Goal: Information Seeking & Learning: Learn about a topic

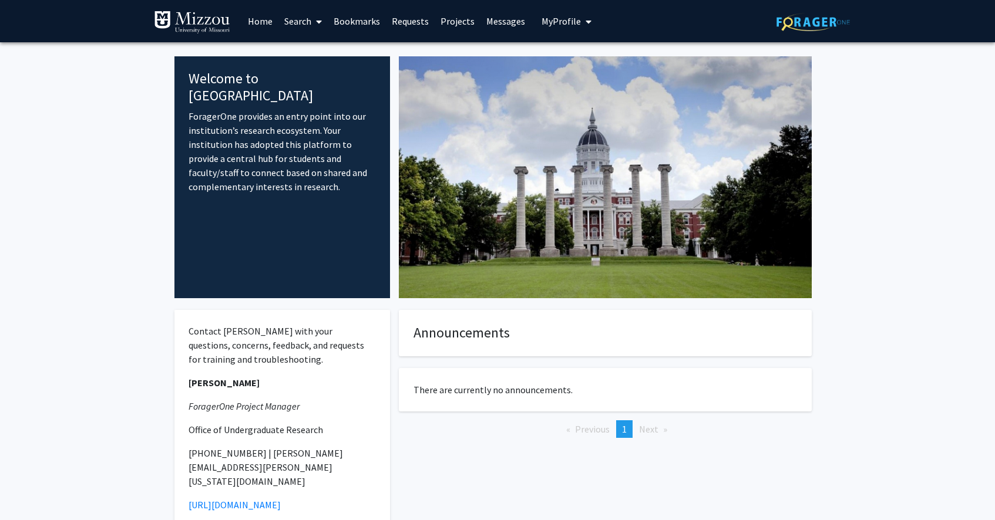
click at [301, 21] on link "Search" at bounding box center [302, 21] width 49 height 41
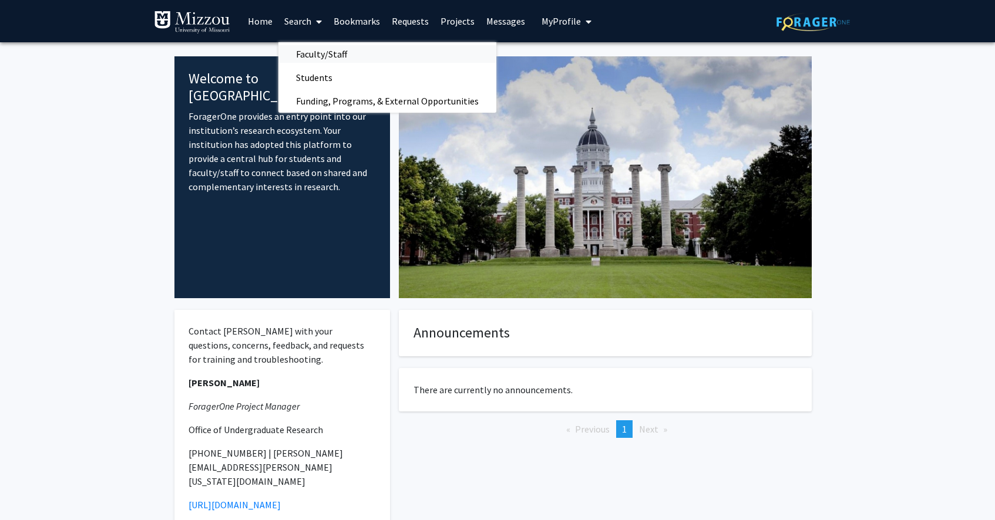
click at [332, 58] on span "Faculty/Staff" at bounding box center [321, 53] width 86 height 23
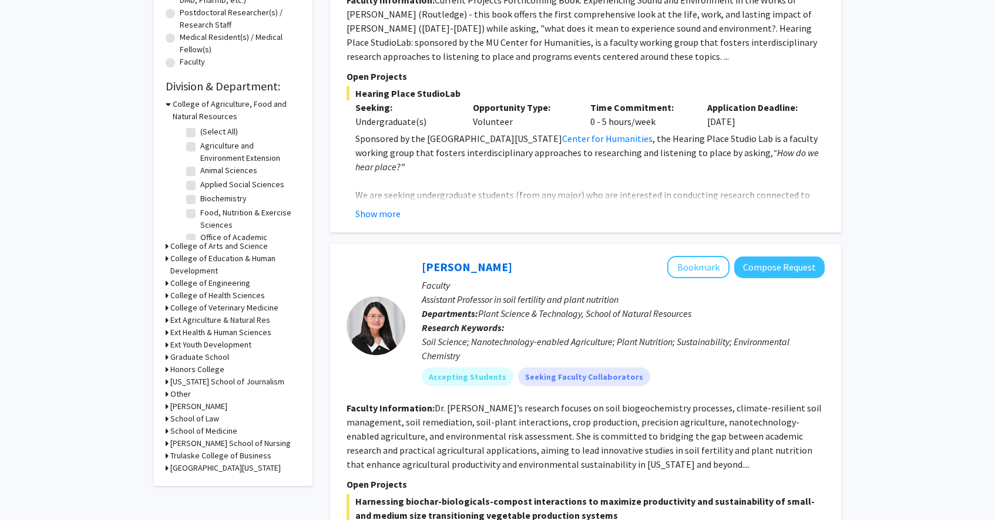
scroll to position [292, 0]
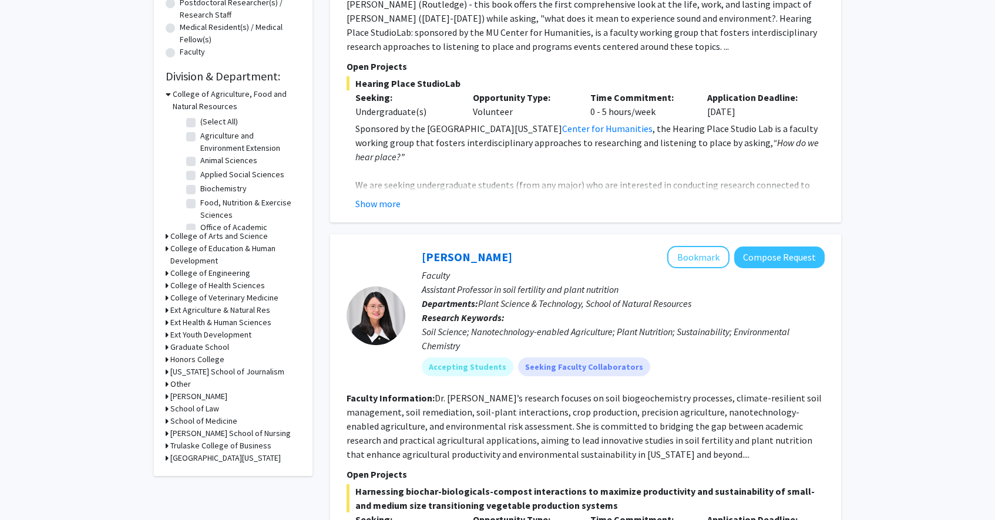
click at [235, 434] on h3 "[PERSON_NAME] School of Nursing" at bounding box center [230, 433] width 120 height 12
click at [200, 449] on label "Nursing" at bounding box center [213, 449] width 26 height 12
click at [200, 449] on input "Nursing" at bounding box center [204, 447] width 8 height 8
checkbox input "true"
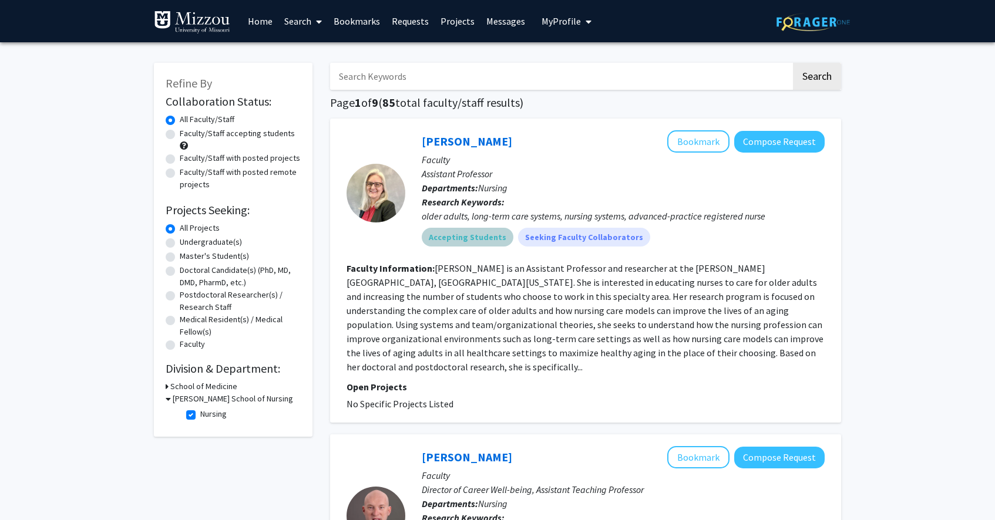
click at [493, 244] on mat-chip "Accepting Students" at bounding box center [468, 237] width 92 height 19
click at [389, 223] on div at bounding box center [375, 192] width 59 height 125
